Goal: Task Accomplishment & Management: Manage account settings

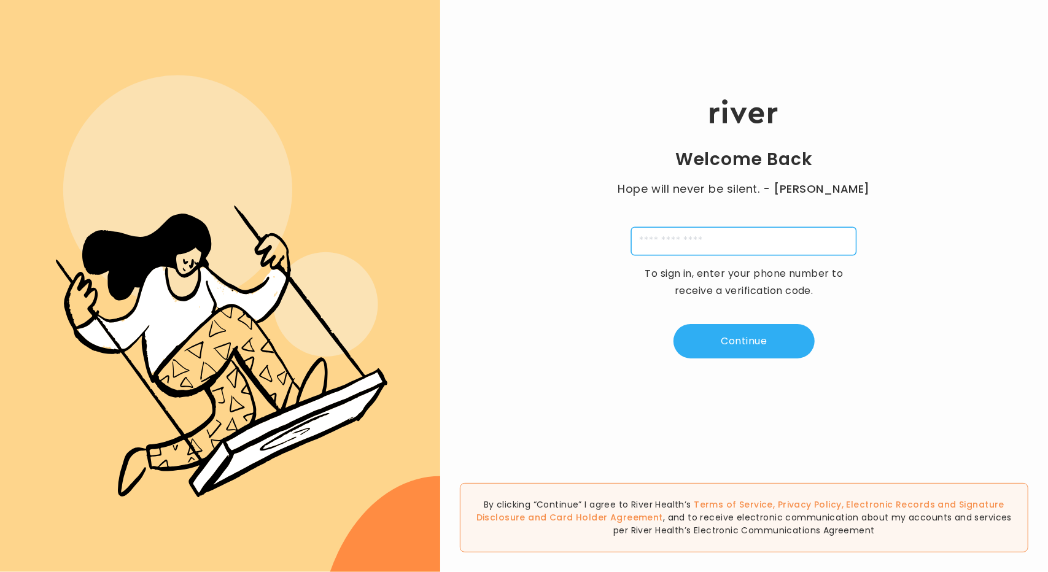
drag, startPoint x: 708, startPoint y: 244, endPoint x: 715, endPoint y: 244, distance: 6.8
click at [712, 245] on input "tel" at bounding box center [743, 241] width 225 height 28
type input "**********"
type input "*"
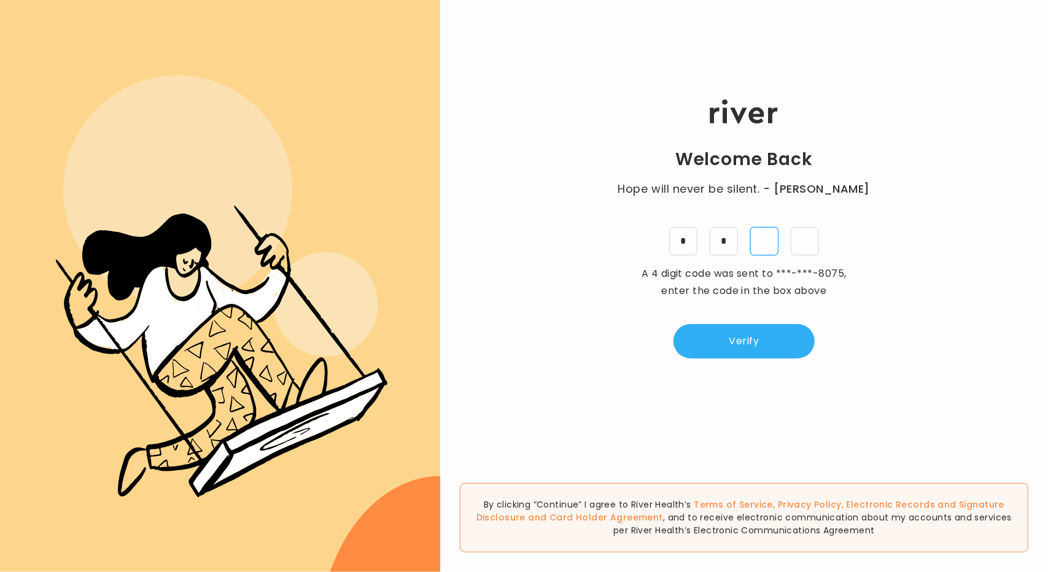
type input "*"
click at [742, 335] on button "Verify" at bounding box center [743, 341] width 141 height 34
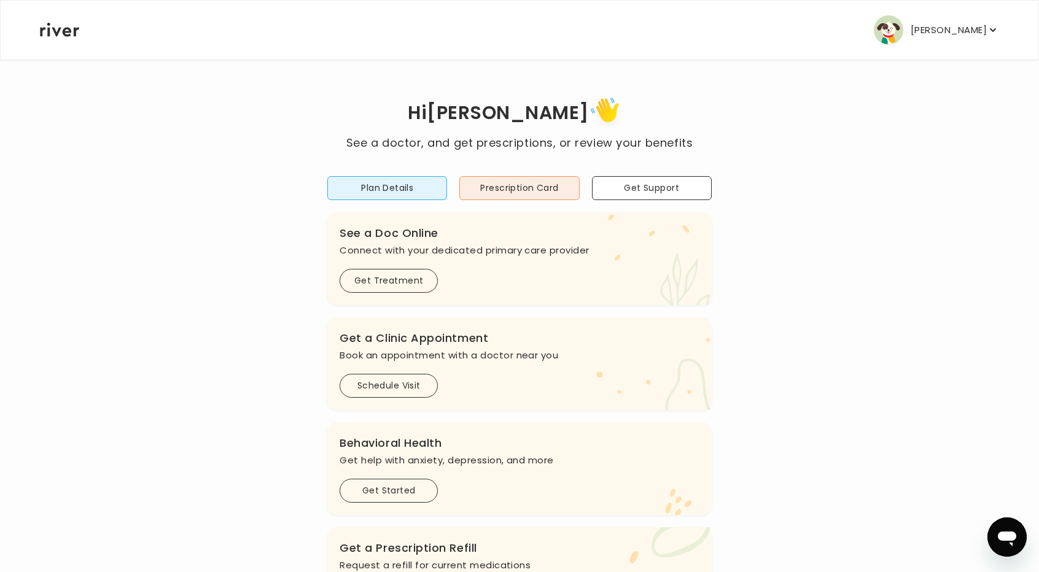
click at [977, 42] on button "Linda Yang" at bounding box center [936, 29] width 125 height 29
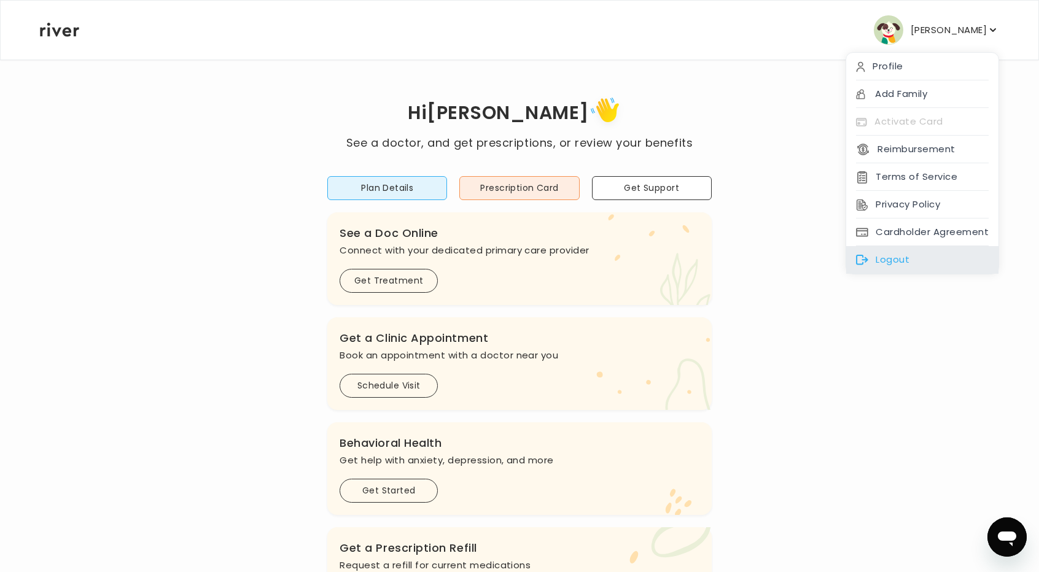
click at [921, 251] on div "Logout" at bounding box center [922, 260] width 152 height 28
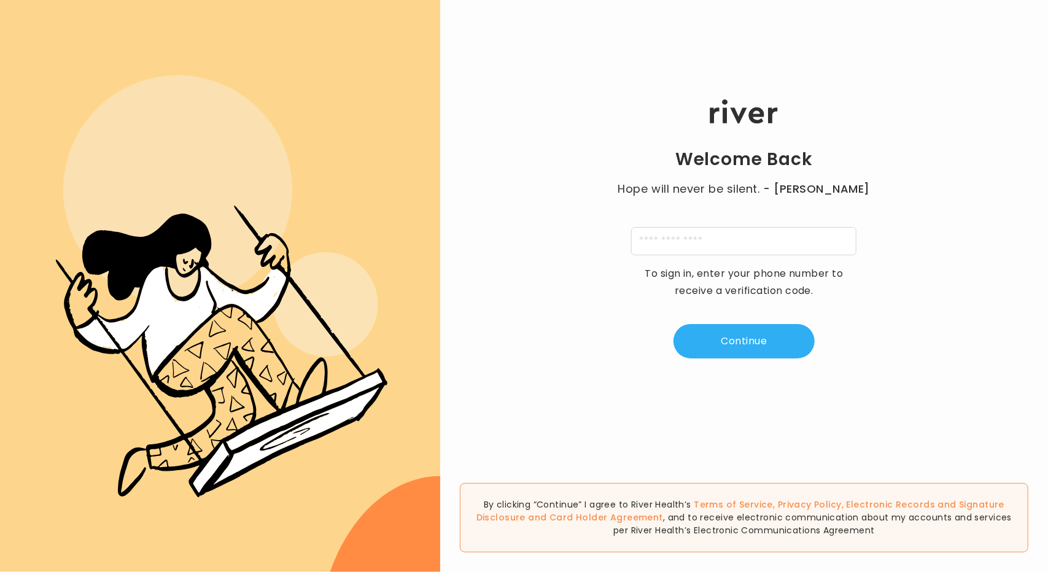
click at [745, 249] on input "tel" at bounding box center [743, 241] width 225 height 28
type input "**********"
type input "*"
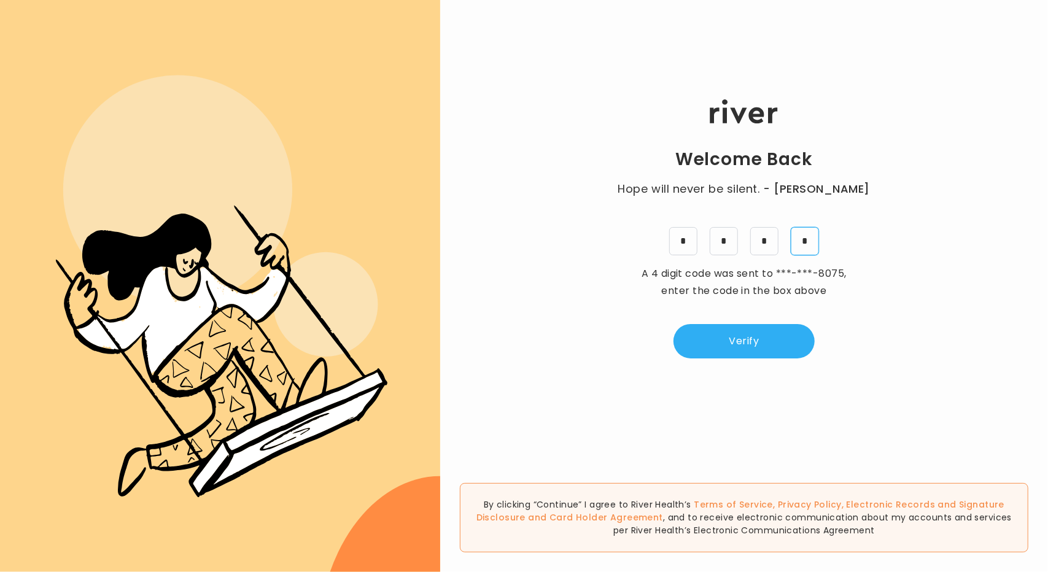
type input "*"
click at [751, 322] on div "Welcome Back Hope will never be silent. - Harvey Milk * * * * A 4 digit code wa…" at bounding box center [744, 228] width 608 height 343
click at [746, 335] on button "Verify" at bounding box center [743, 341] width 141 height 34
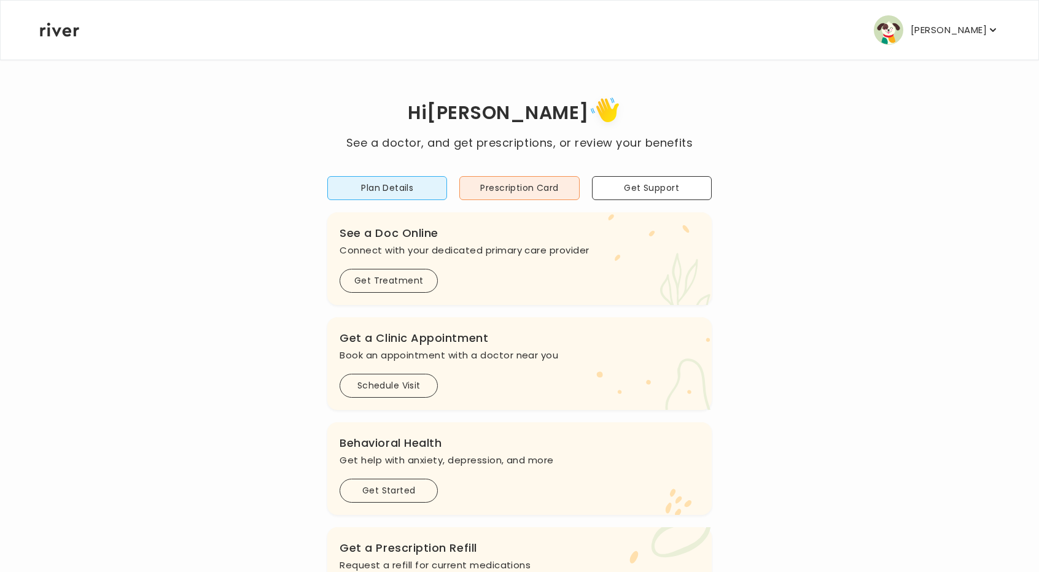
click at [993, 25] on icon "button" at bounding box center [993, 30] width 12 height 12
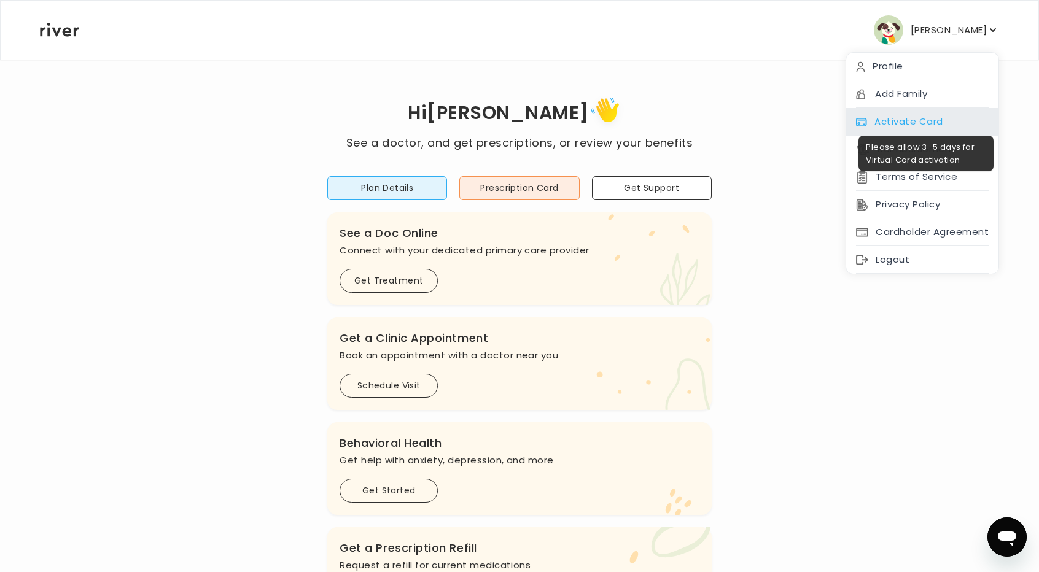
click at [944, 117] on div "Activate Card" at bounding box center [922, 122] width 152 height 28
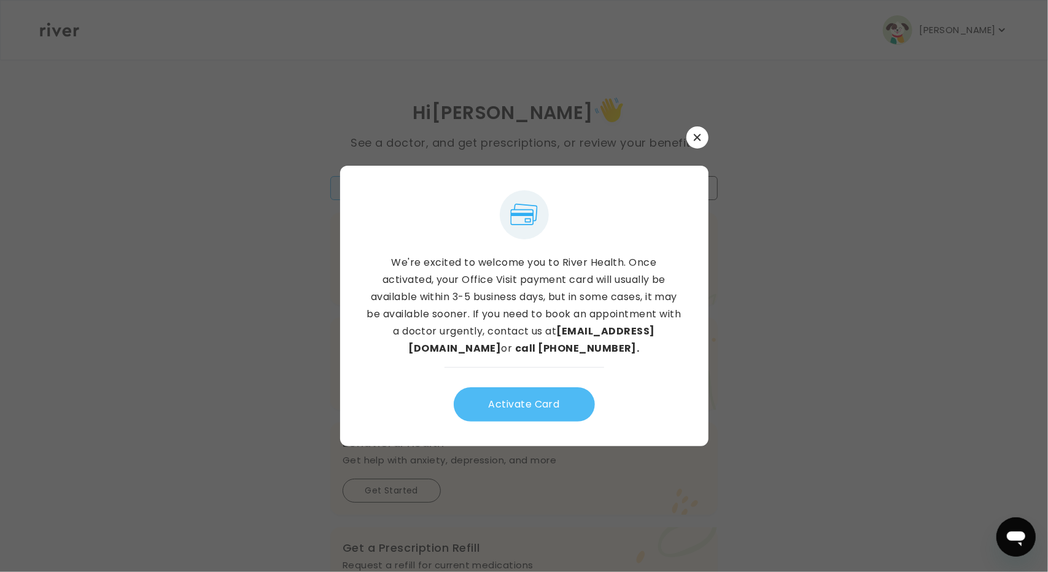
click at [564, 402] on button "Activate Card" at bounding box center [524, 404] width 141 height 34
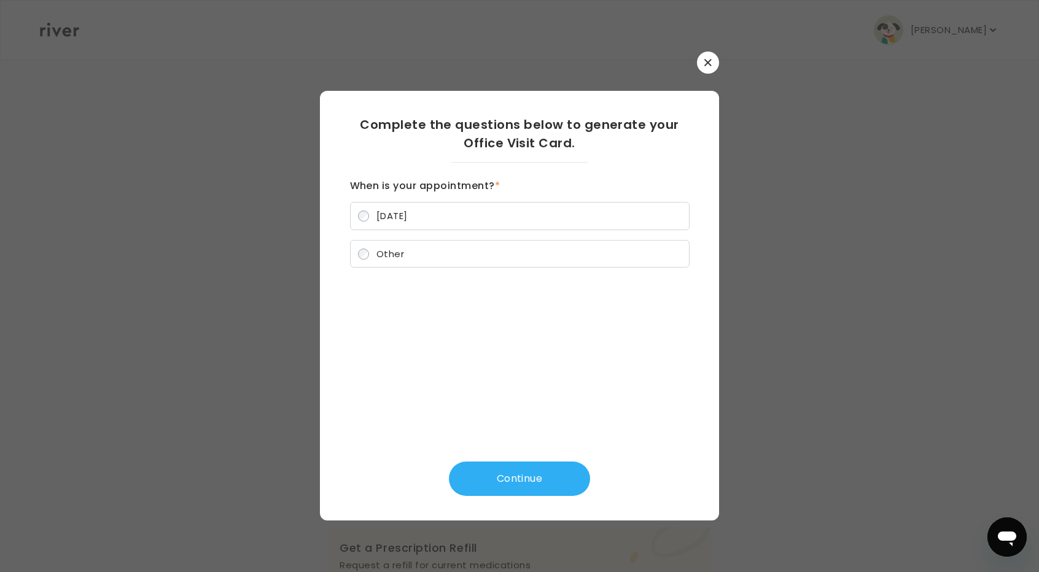
click at [450, 258] on label "Other" at bounding box center [519, 254] width 339 height 28
click at [508, 468] on button "Continue" at bounding box center [519, 479] width 141 height 34
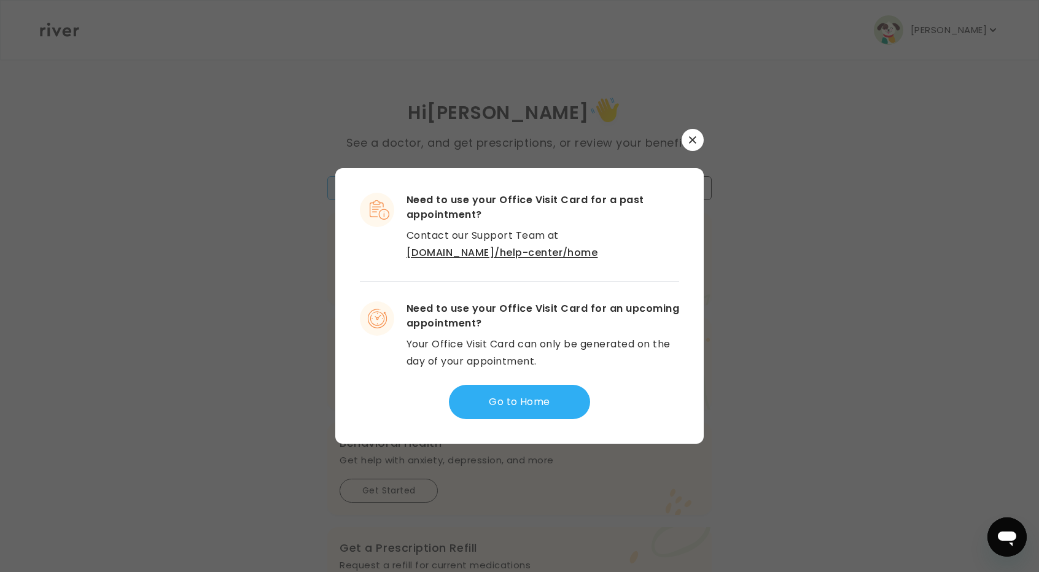
click at [583, 246] on link "river.health/help-center/home" at bounding box center [501, 253] width 191 height 14
drag, startPoint x: 451, startPoint y: 248, endPoint x: 403, endPoint y: 238, distance: 49.0
click at [403, 238] on div "Need to use your Office Visit Card for a past appointment? Contact our Support …" at bounding box center [519, 227] width 319 height 69
click at [376, 250] on div "Need to use your Office Visit Card for a past appointment? Contact our Support …" at bounding box center [519, 227] width 319 height 69
click at [541, 395] on button "Go to Home" at bounding box center [519, 402] width 141 height 34
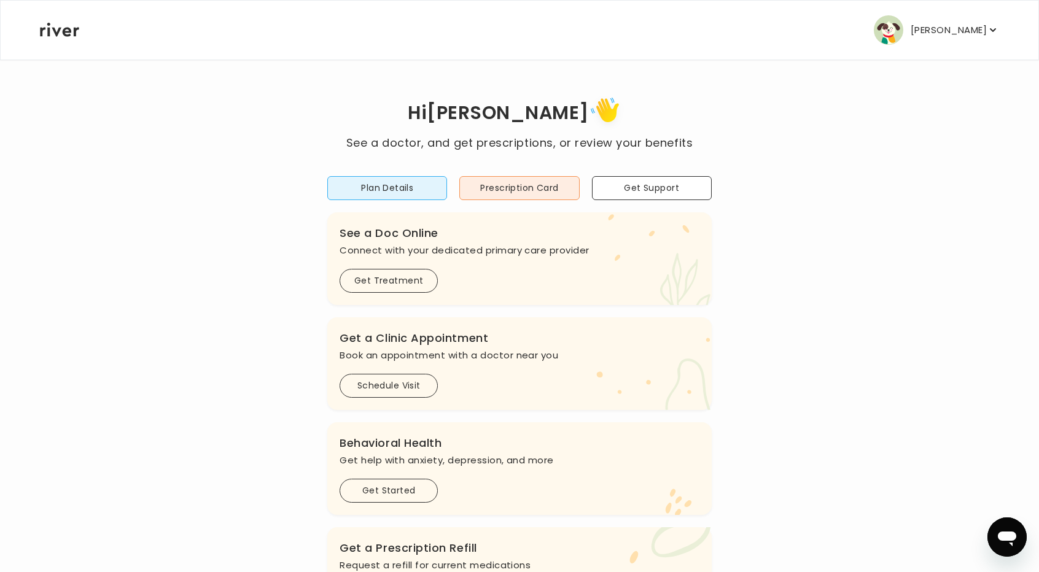
click at [968, 41] on button "Linda Yang" at bounding box center [936, 29] width 125 height 29
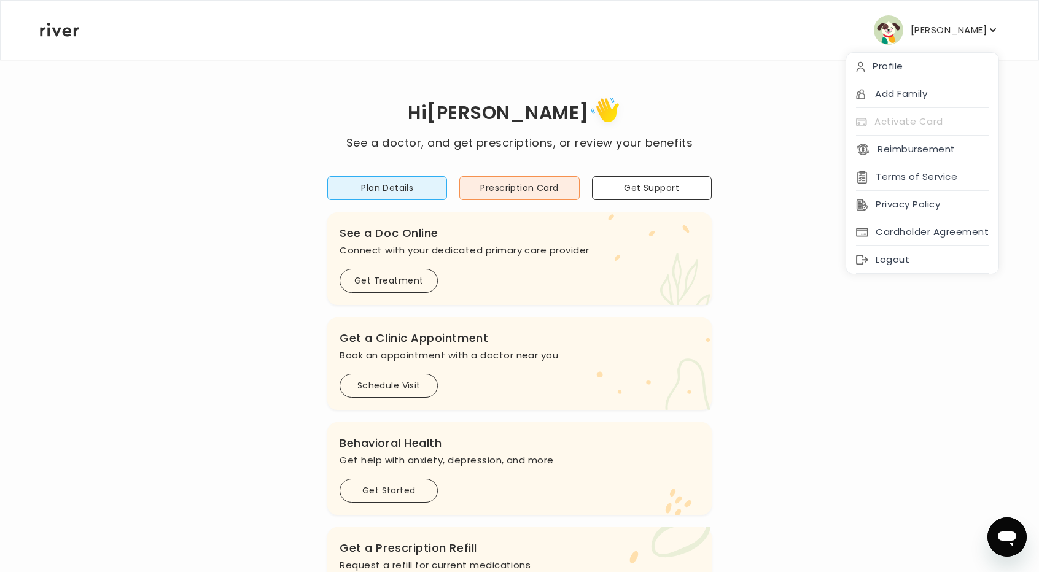
click at [804, 76] on div "Hi Linda See a doctor, and get prescriptions, or review your benefits Plan Deta…" at bounding box center [519, 409] width 960 height 700
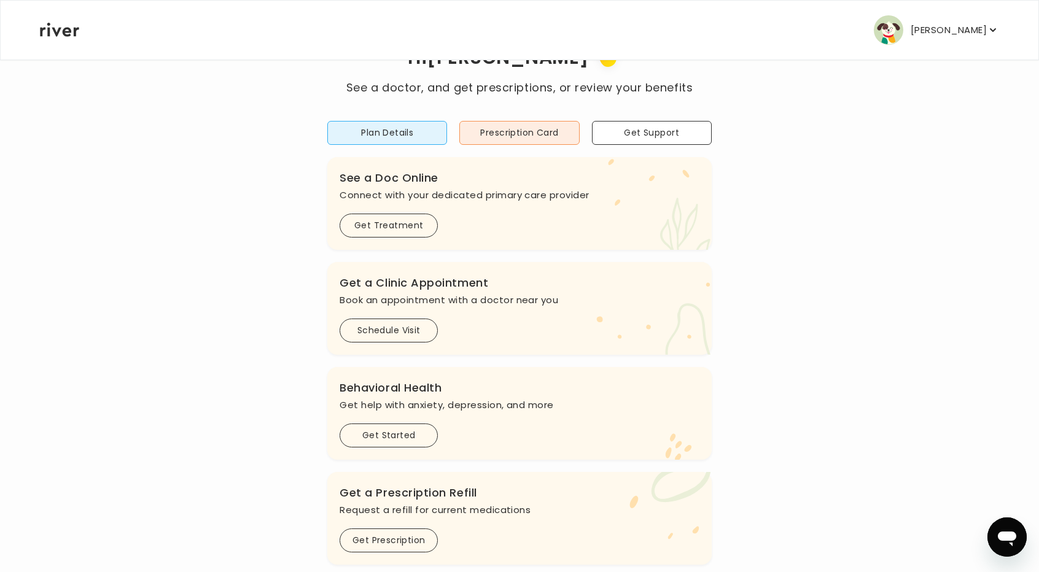
scroll to position [311, 0]
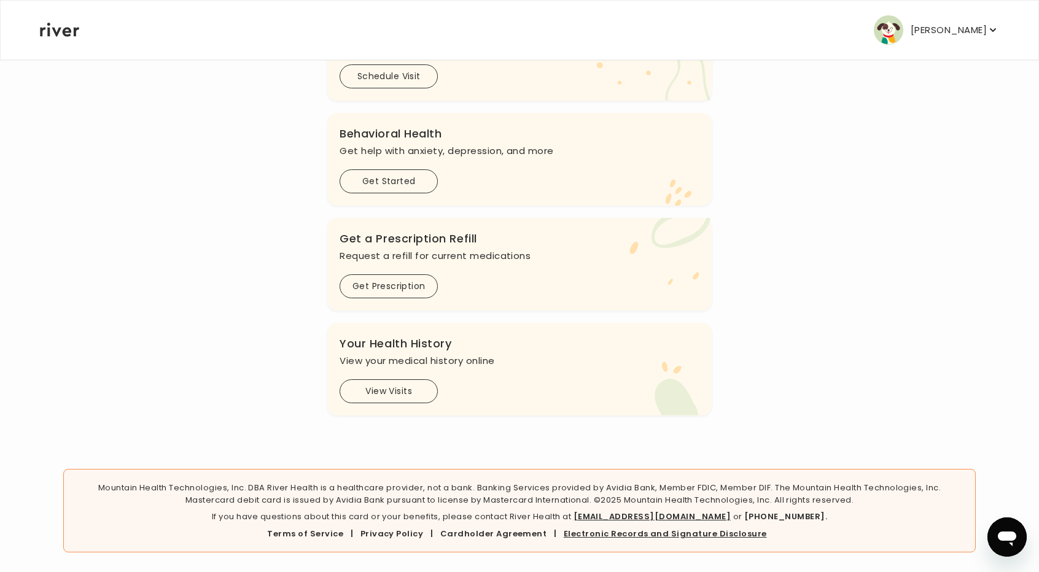
click at [742, 535] on link "Electronic Records and Signature Disclosure" at bounding box center [665, 534] width 203 height 12
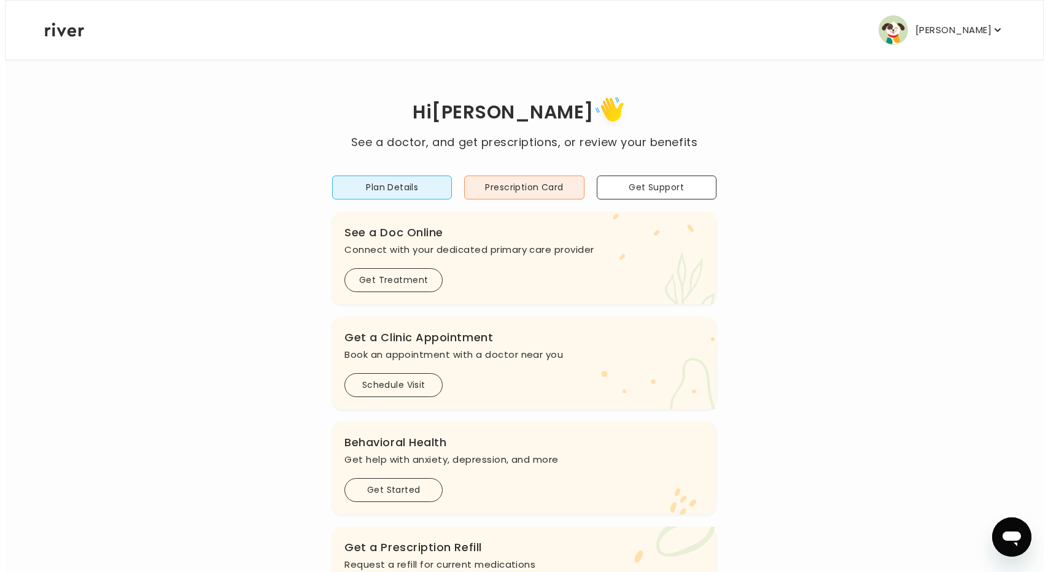
scroll to position [0, 0]
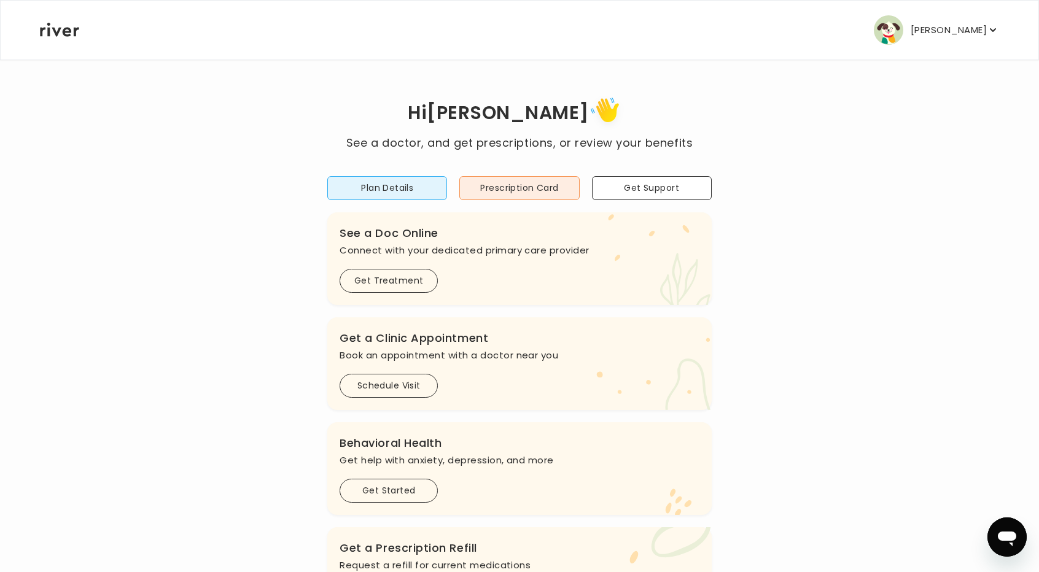
click at [959, 25] on p "Linda Yang" at bounding box center [948, 29] width 76 height 17
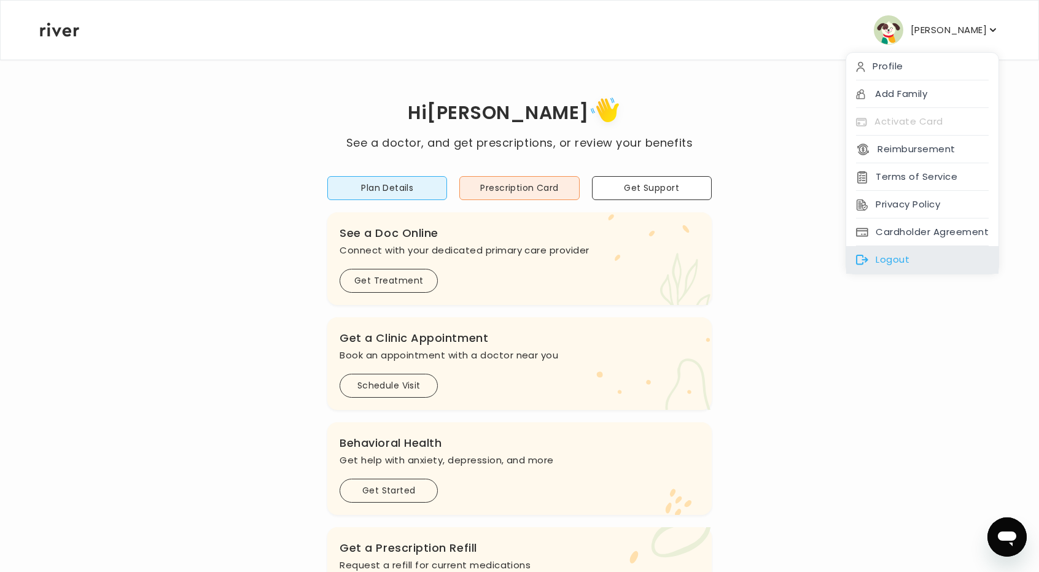
click at [906, 265] on div "Logout" at bounding box center [922, 260] width 152 height 28
